Goal: Task Accomplishment & Management: Manage account settings

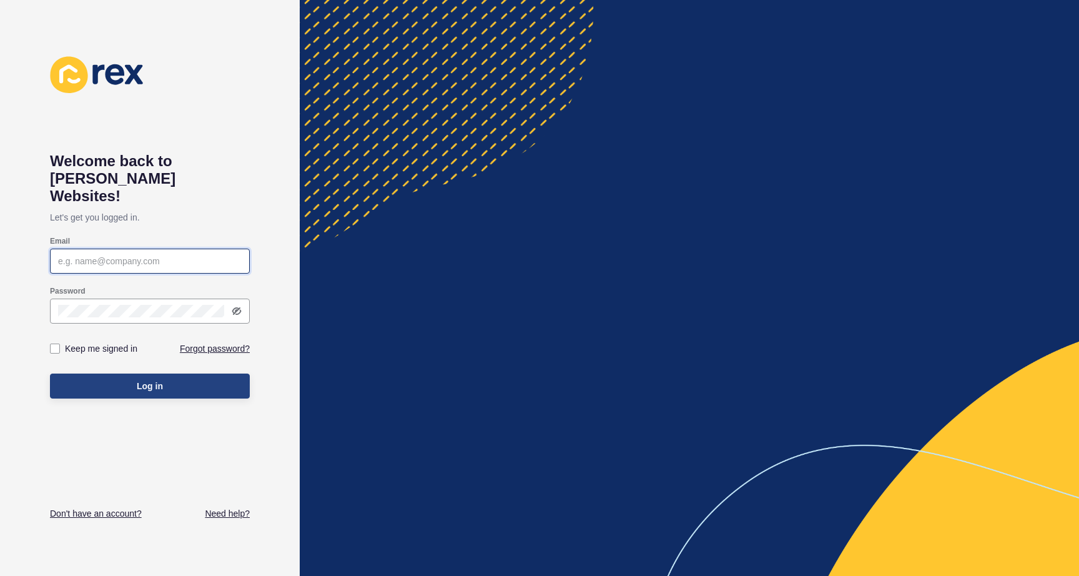
type input "[EMAIL_ADDRESS][PERSON_NAME][DOMAIN_NAME]"
click at [199, 373] on button "Log in" at bounding box center [150, 385] width 200 height 25
